Goal: Information Seeking & Learning: Find specific fact

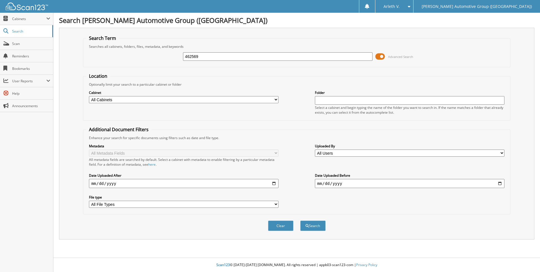
type input "462569"
click at [300, 220] on button "Search" at bounding box center [312, 225] width 25 height 10
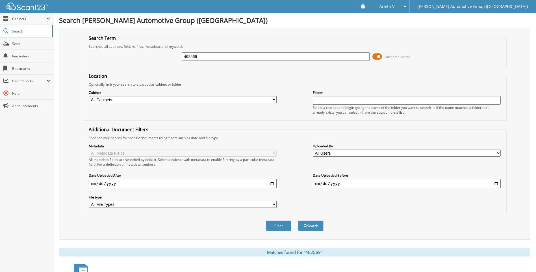
click at [191, 57] on input "462569" at bounding box center [276, 56] width 188 height 8
click at [298, 220] on button "Search" at bounding box center [310, 225] width 25 height 10
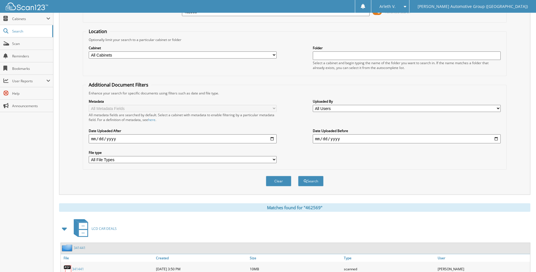
scroll to position [85, 0]
